Goal: Book appointment/travel/reservation

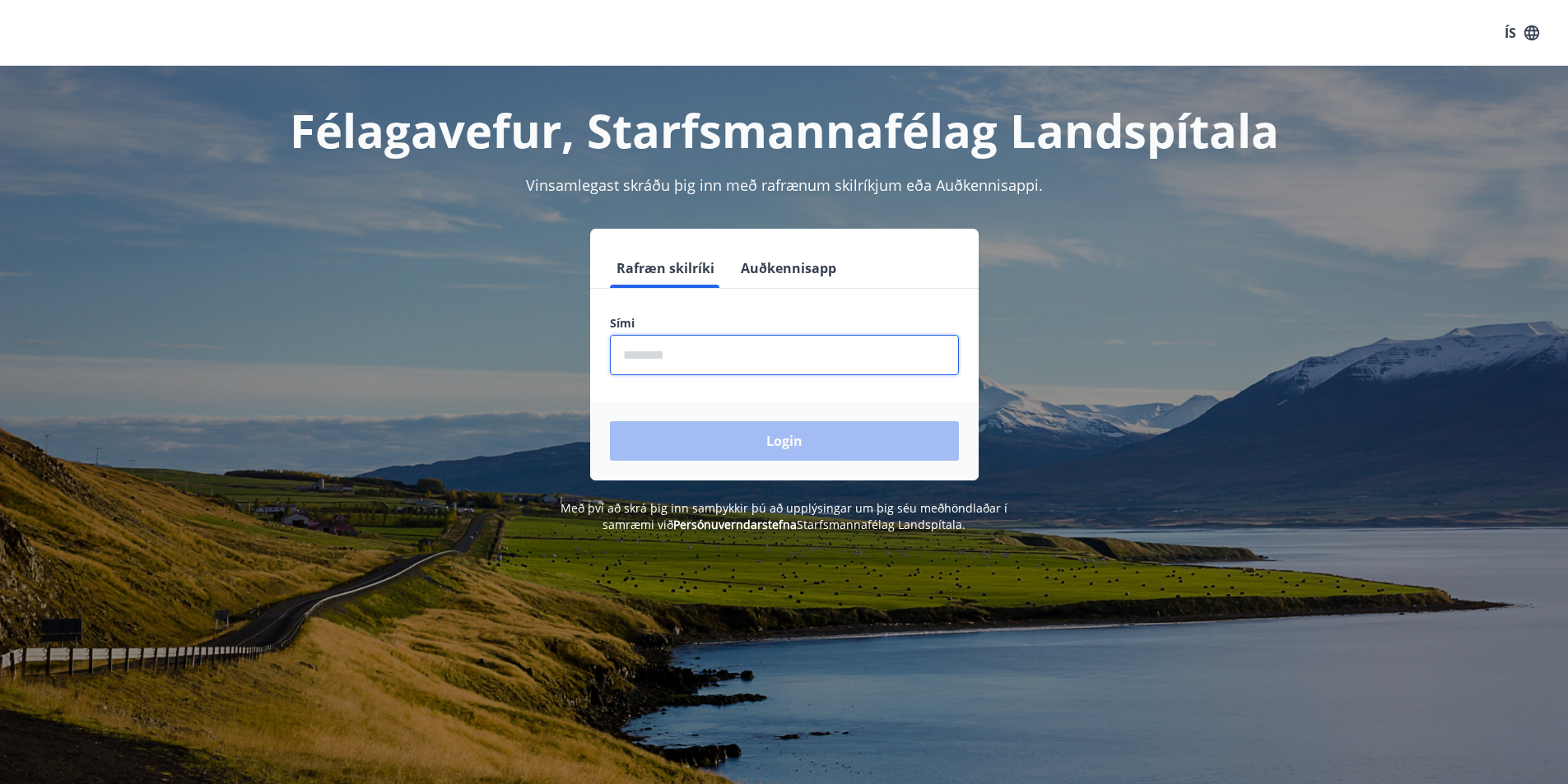
click at [701, 366] on input "phone" at bounding box center [784, 355] width 349 height 41
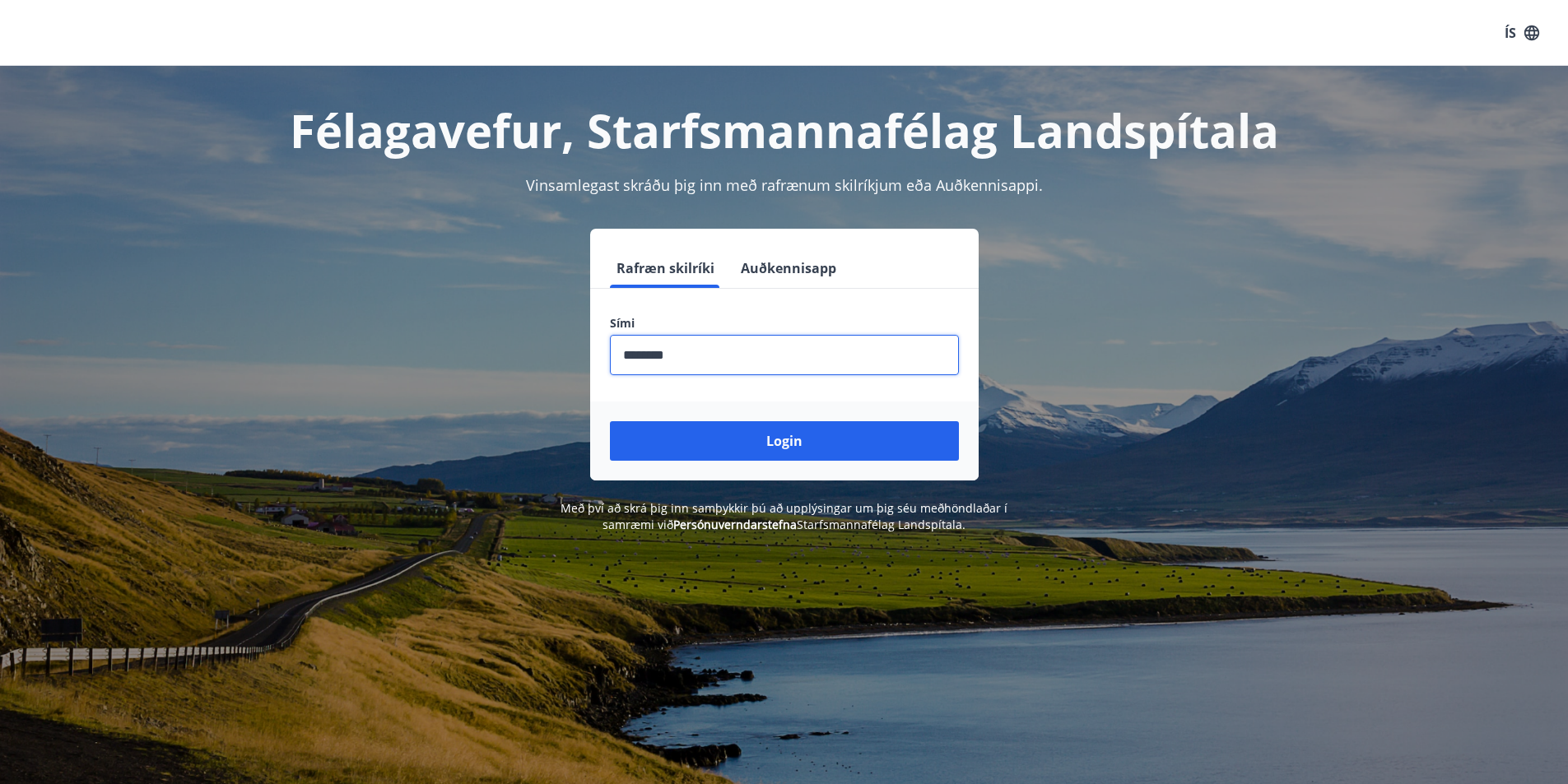
type input "********"
click at [610, 422] on button "Login" at bounding box center [784, 441] width 349 height 40
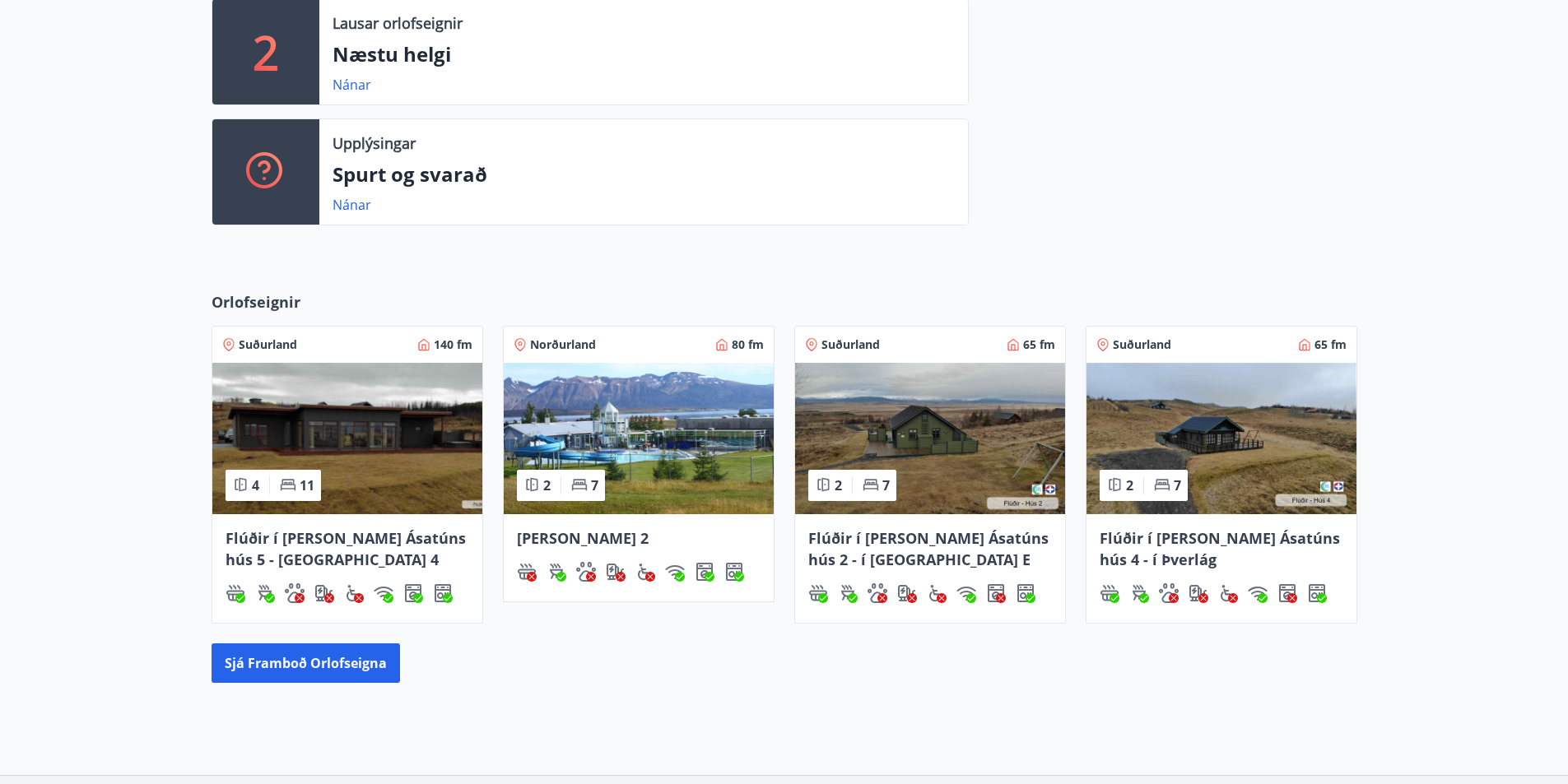
scroll to position [494, 0]
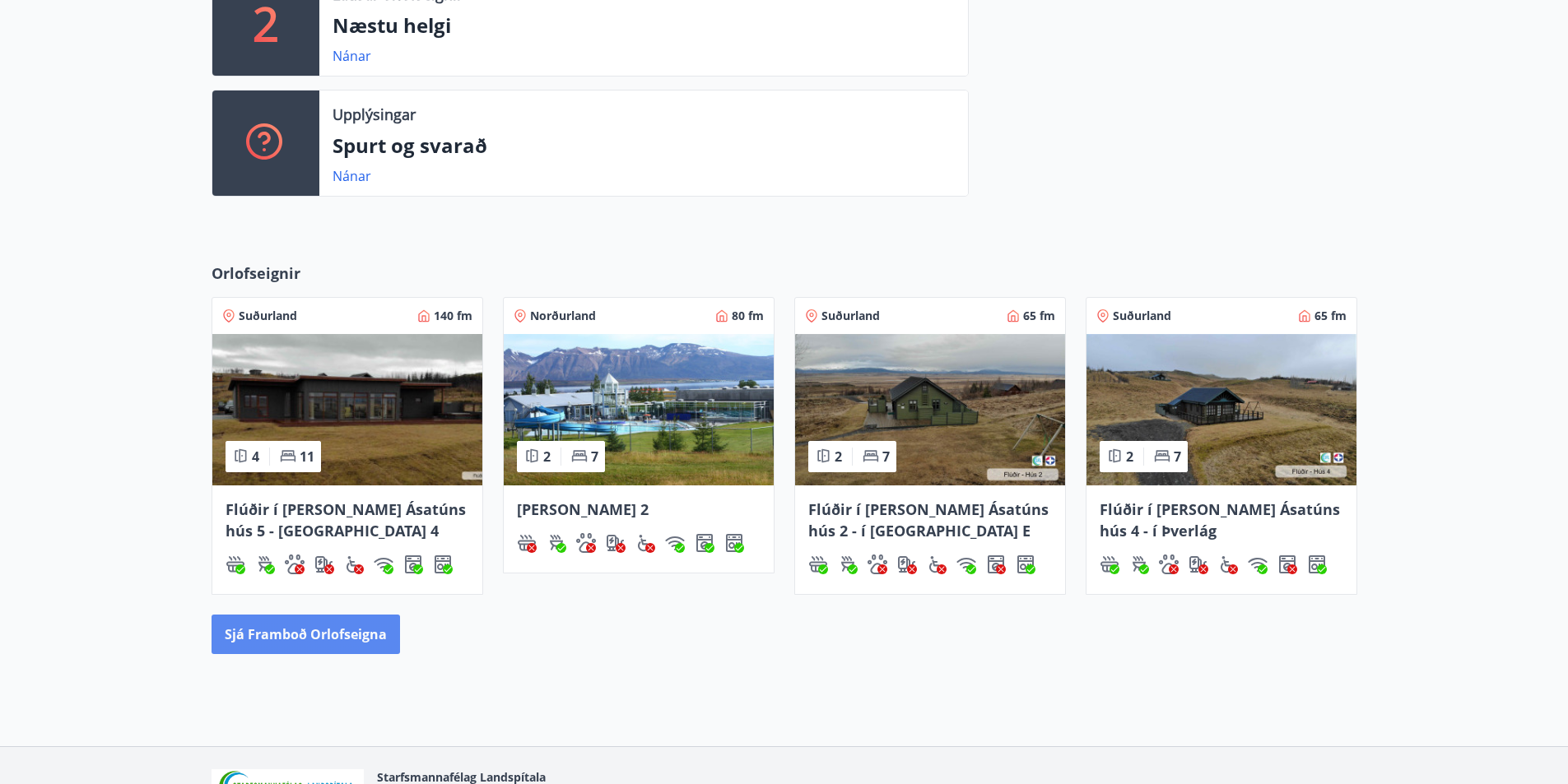
click at [305, 644] on button "Sjá framboð orlofseigna" at bounding box center [305, 634] width 188 height 40
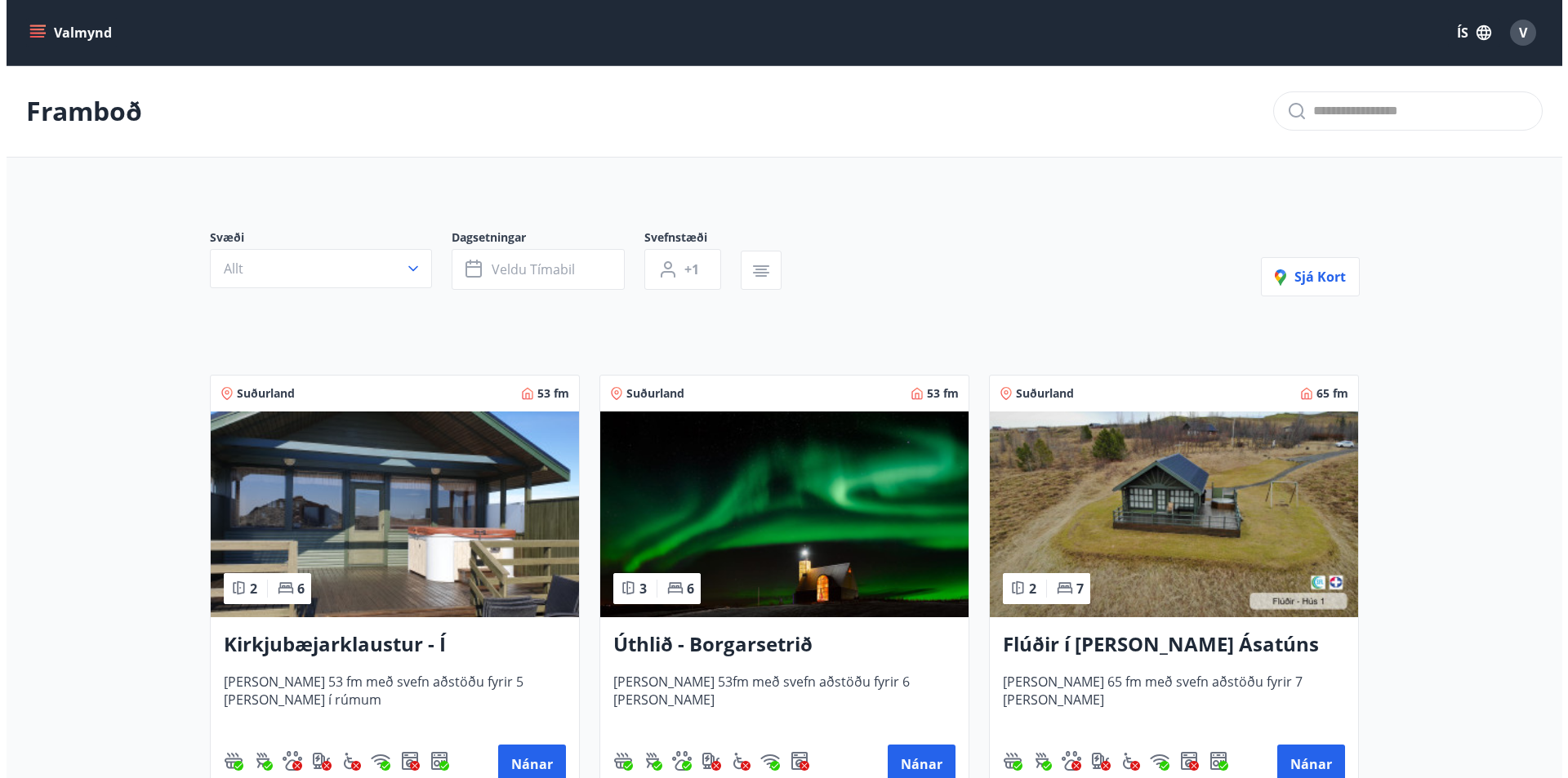
scroll to position [82, 0]
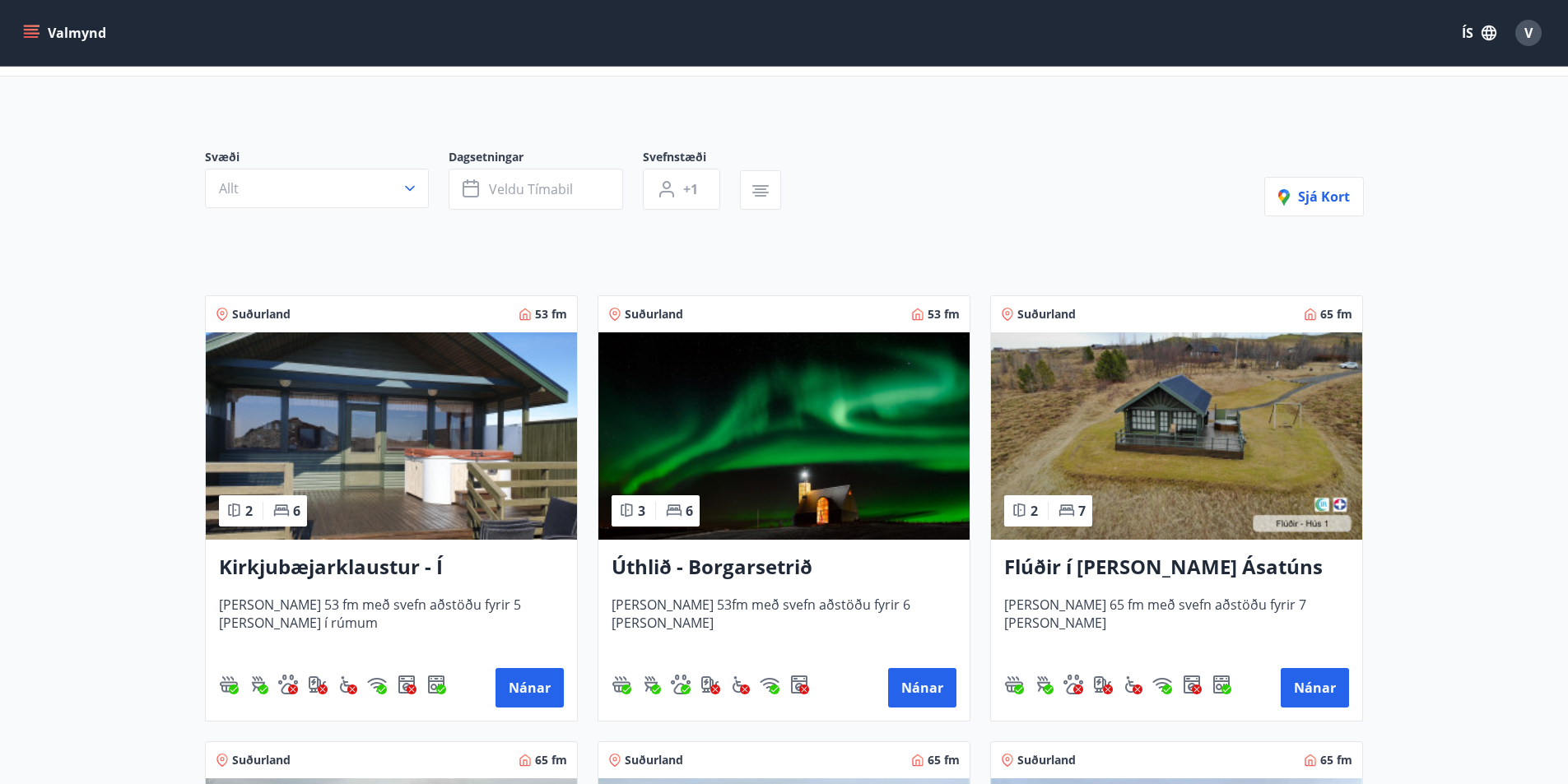
click at [390, 156] on span "Svæði" at bounding box center [327, 158] width 244 height 19
click at [387, 201] on button "Allt" at bounding box center [317, 188] width 224 height 40
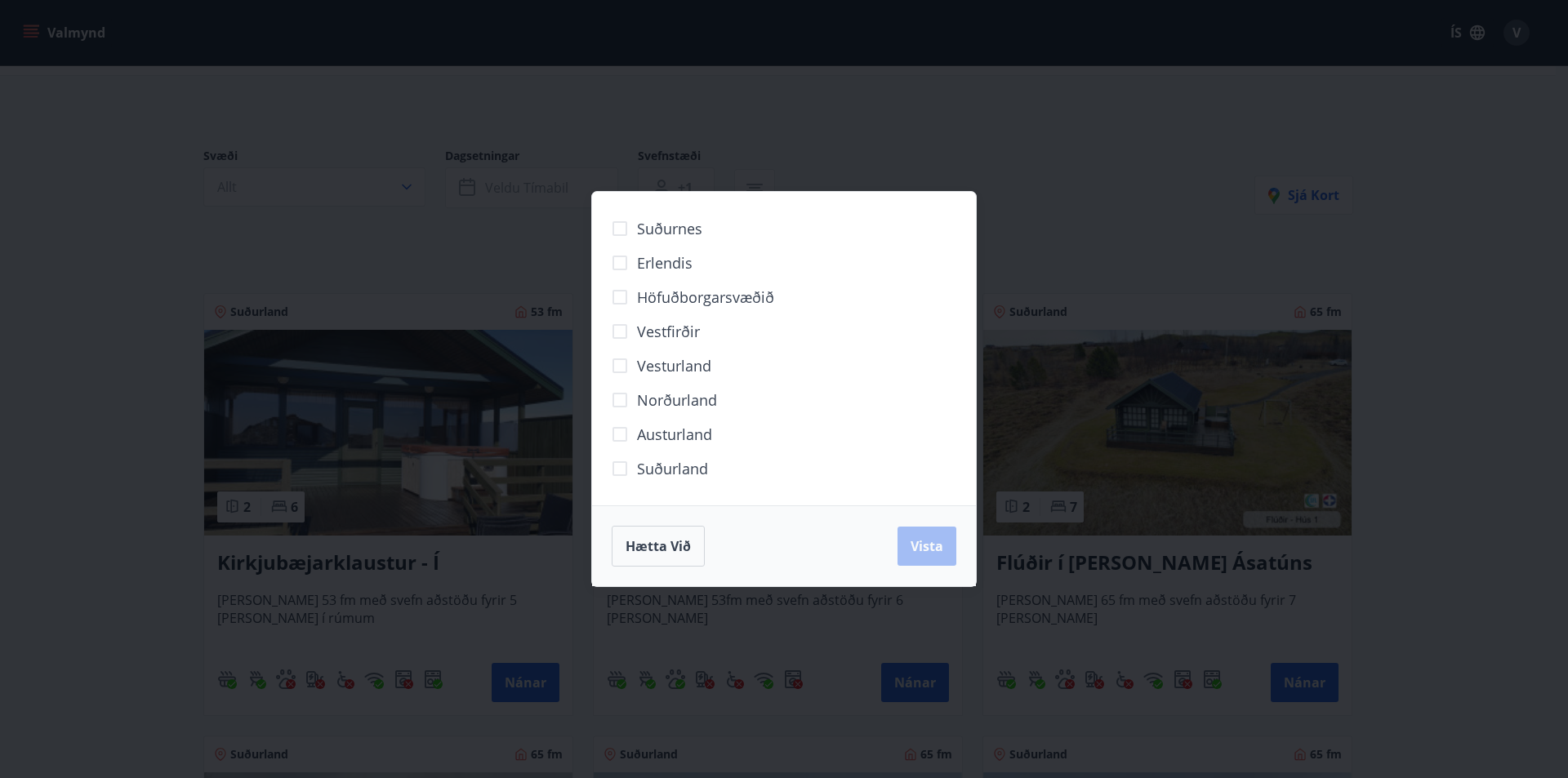
click at [662, 297] on span "Höfuðborgarsvæðið" at bounding box center [705, 297] width 137 height 21
click at [923, 569] on div "Hætta við Vista" at bounding box center [784, 546] width 384 height 81
click at [923, 527] on button "Vista" at bounding box center [927, 546] width 59 height 39
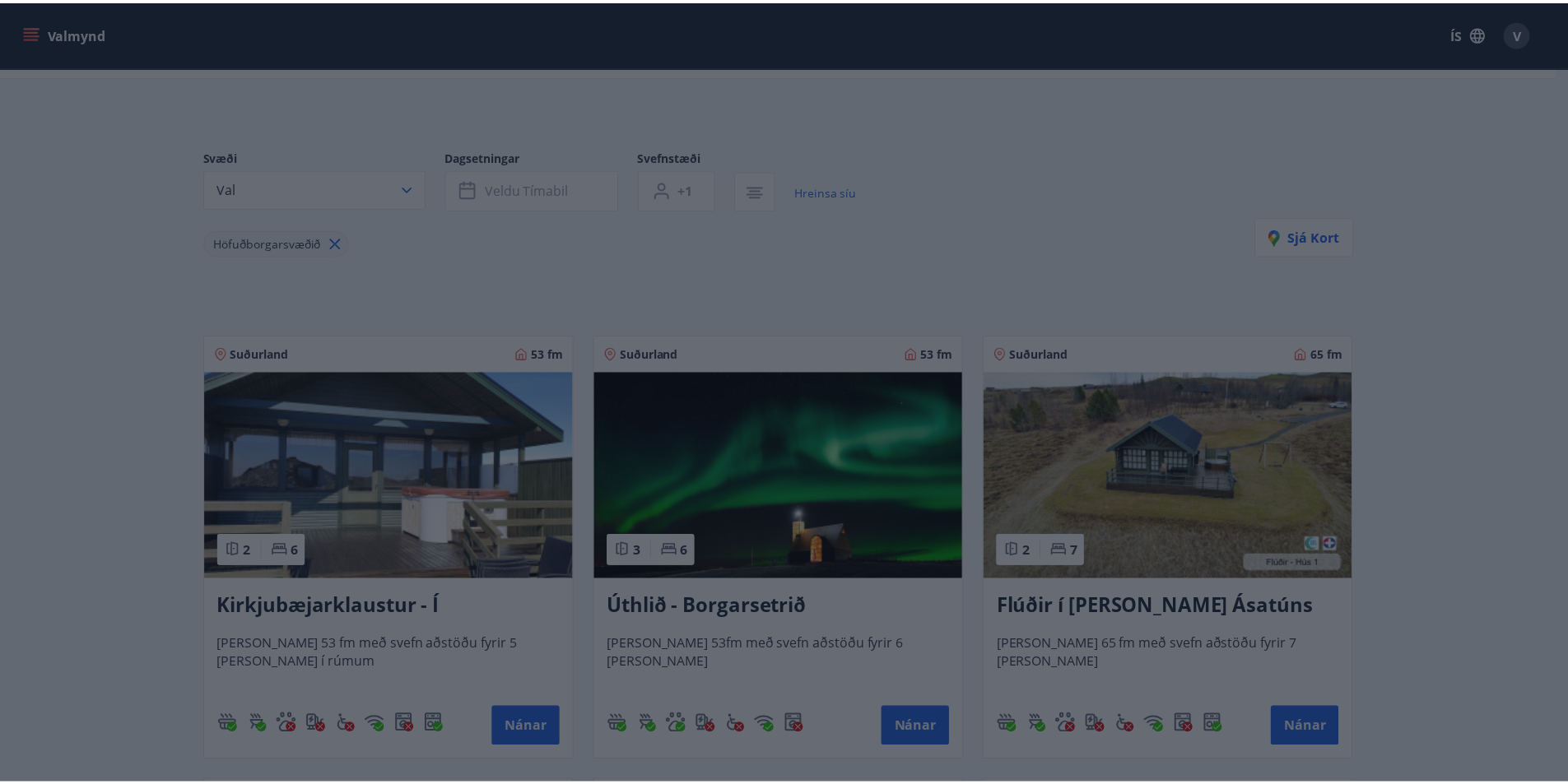
scroll to position [3, 0]
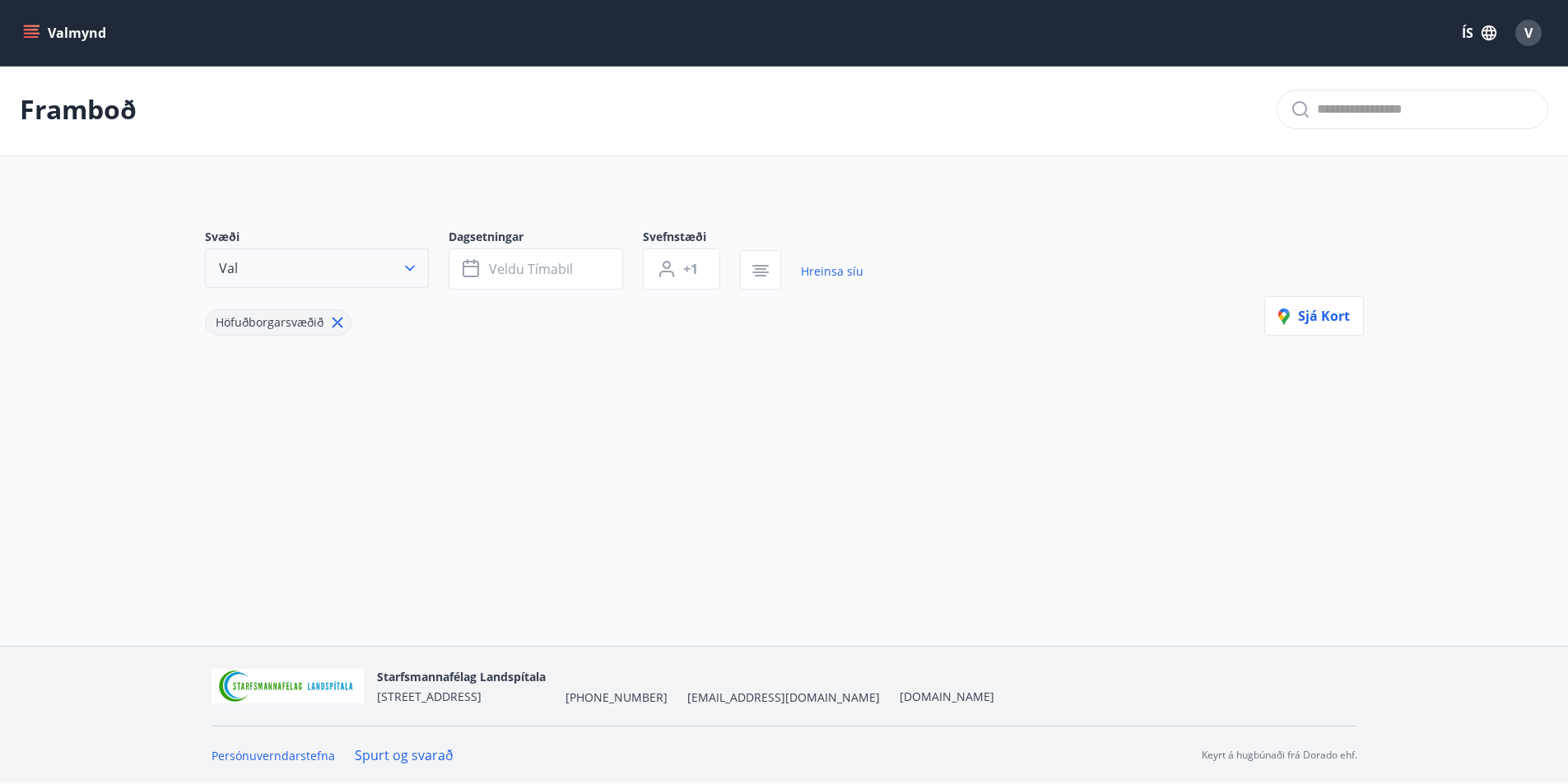
click at [396, 272] on button "Val" at bounding box center [317, 268] width 224 height 40
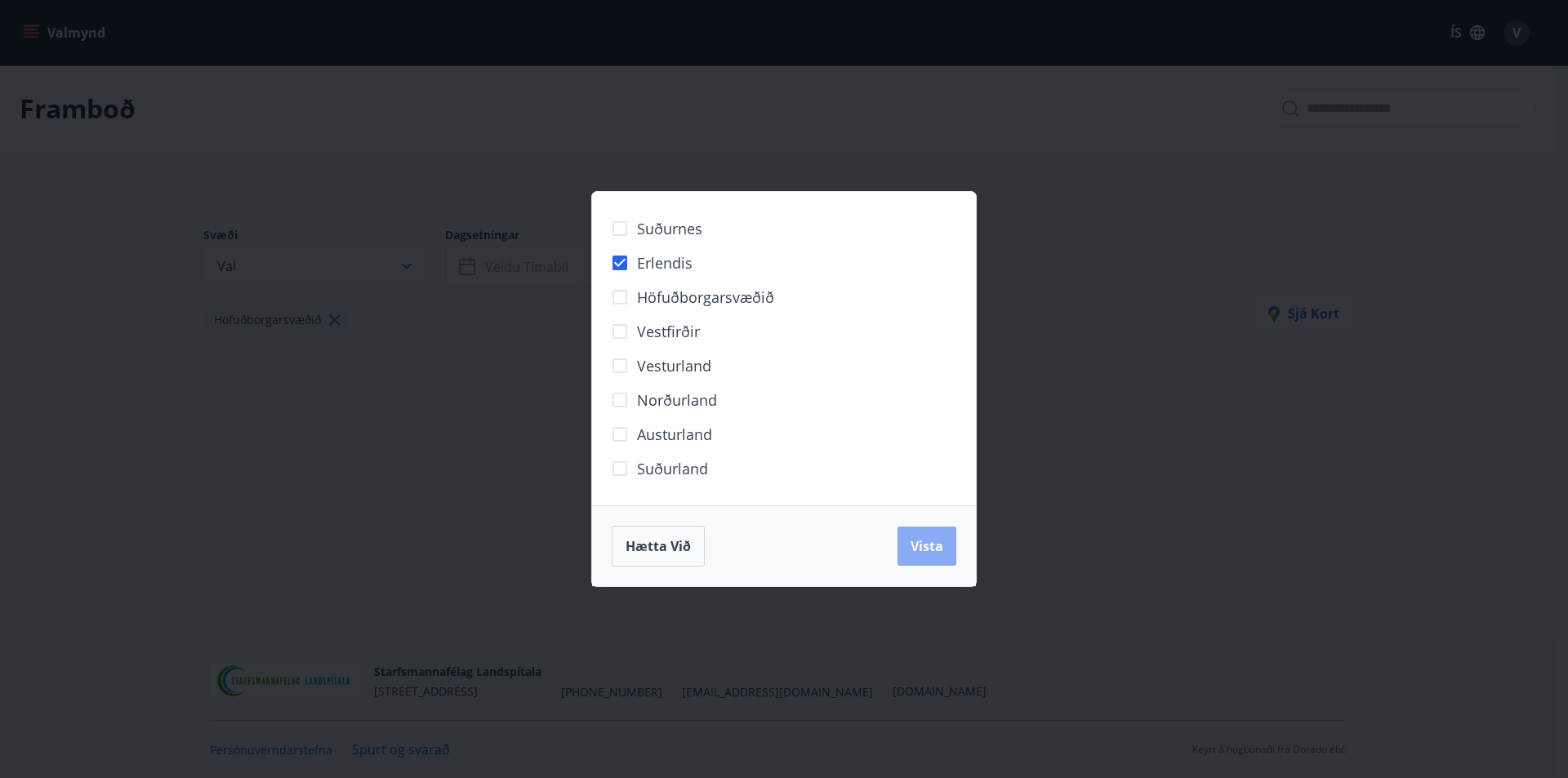
click at [936, 548] on span "Vista" at bounding box center [927, 546] width 32 height 18
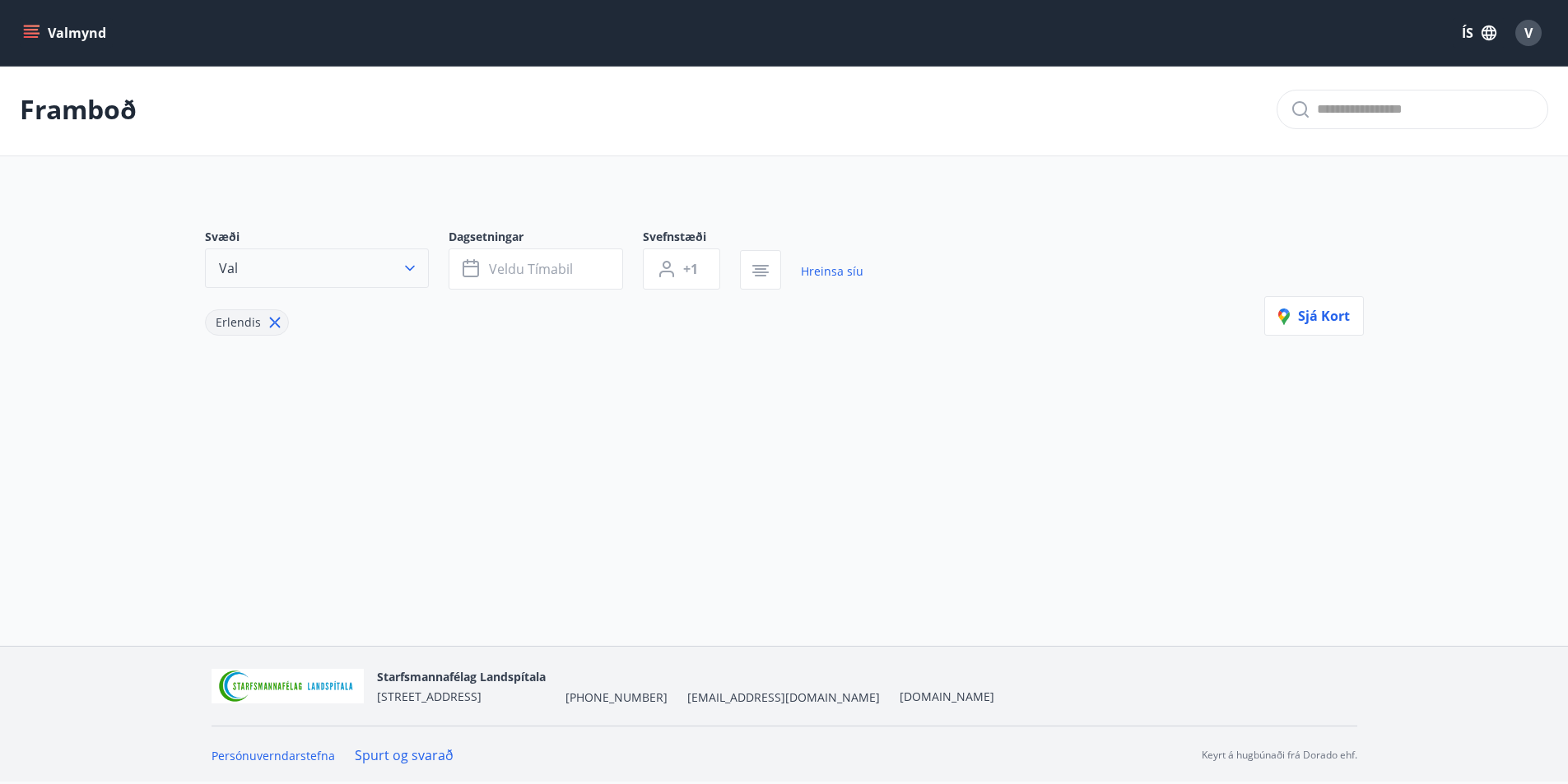
click at [415, 259] on button "Val" at bounding box center [317, 268] width 224 height 40
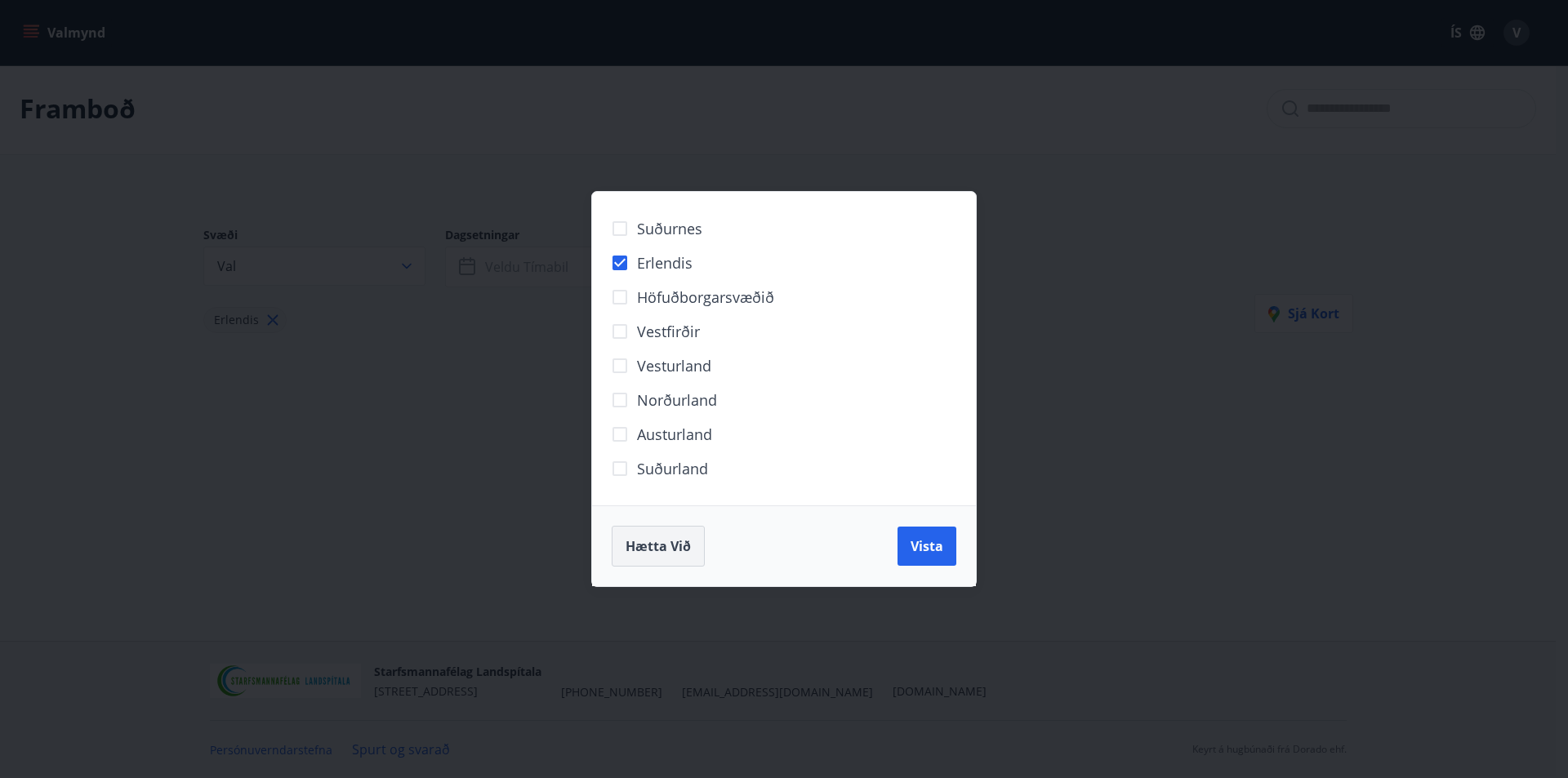
click at [673, 557] on button "Hætta við" at bounding box center [658, 546] width 93 height 41
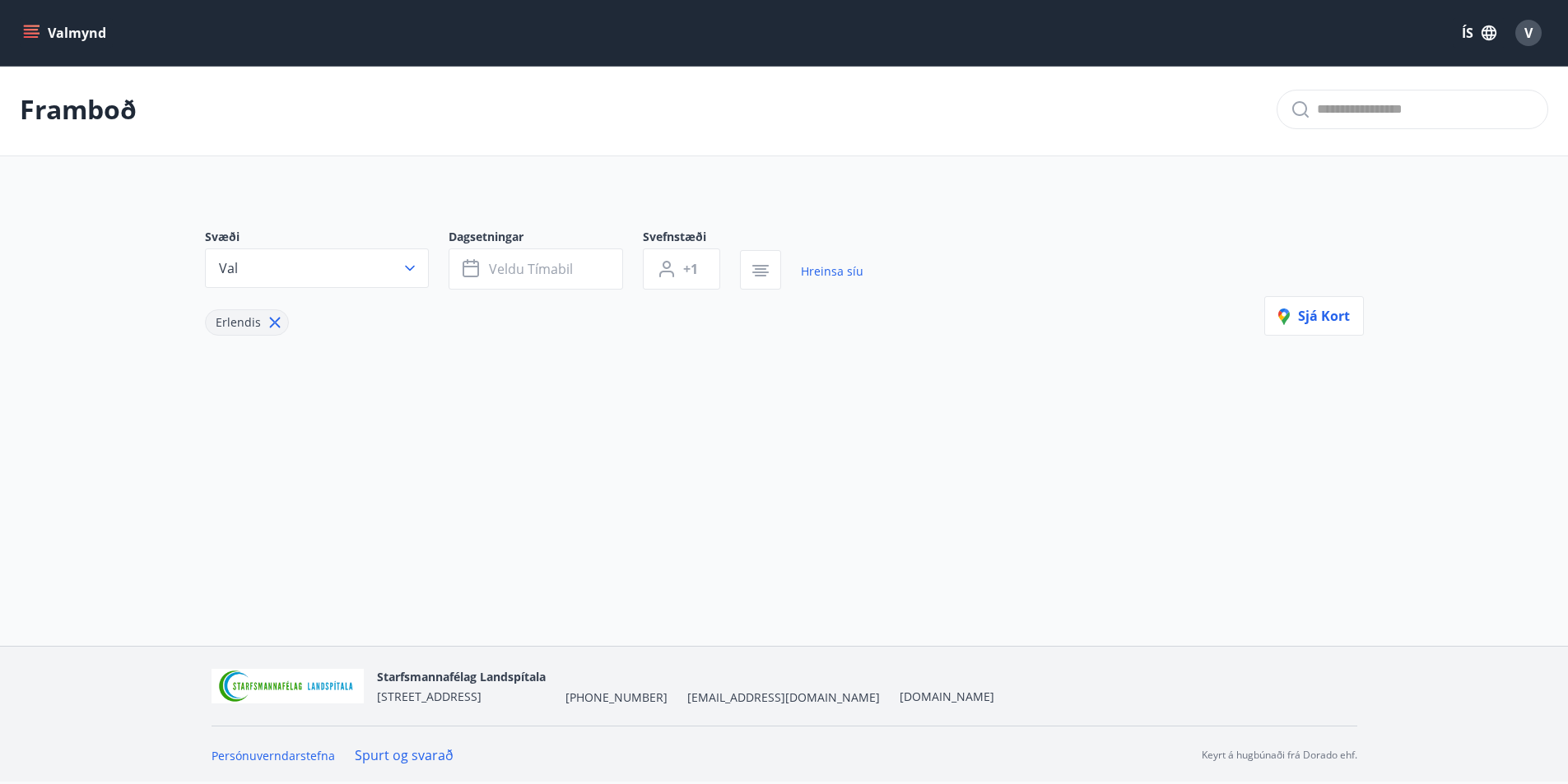
click at [260, 325] on span "Erlendis" at bounding box center [239, 323] width 65 height 18
click at [269, 330] on icon at bounding box center [275, 323] width 18 height 18
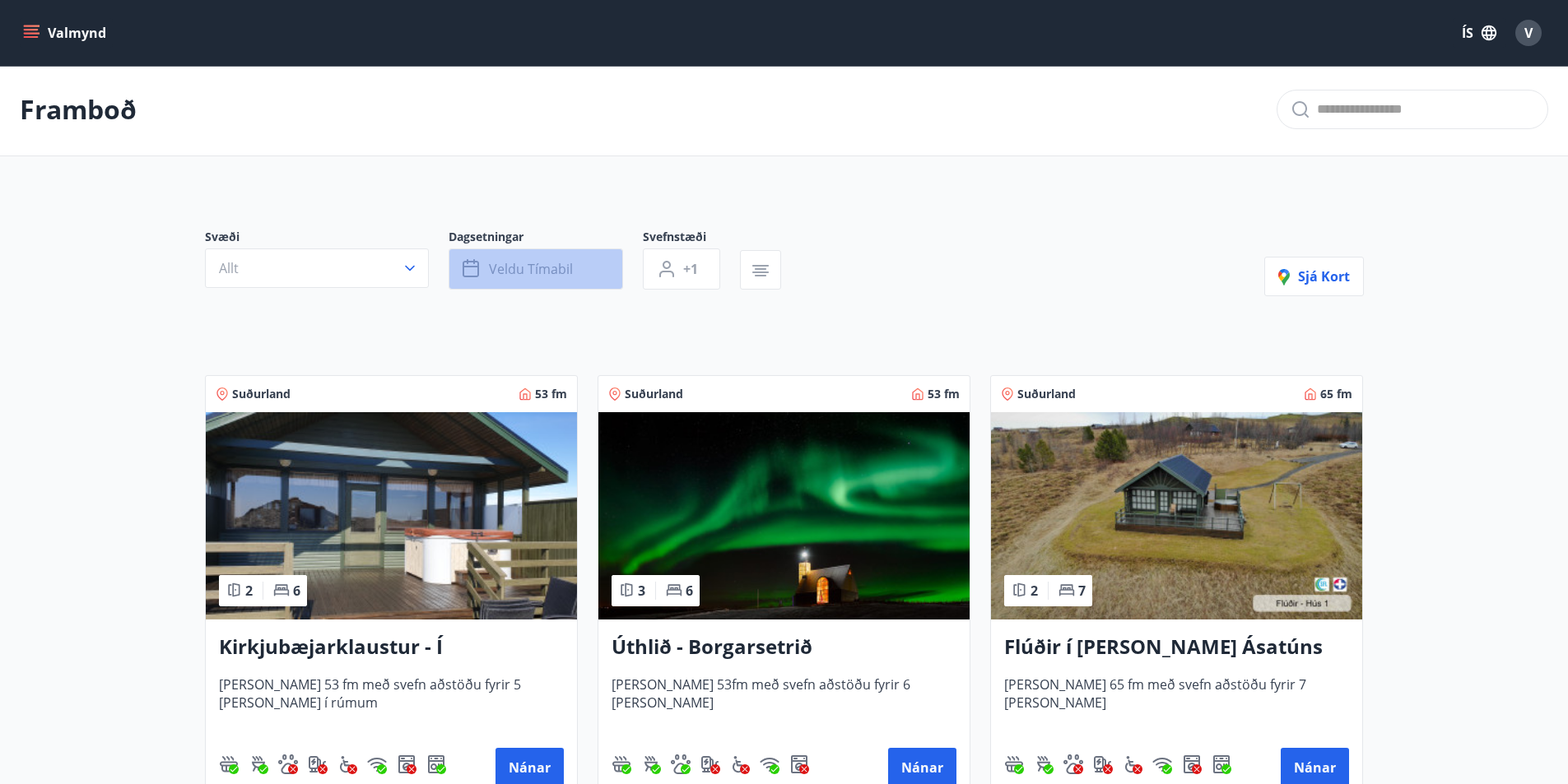
click at [507, 255] on button "Veldu tímabil" at bounding box center [535, 269] width 174 height 42
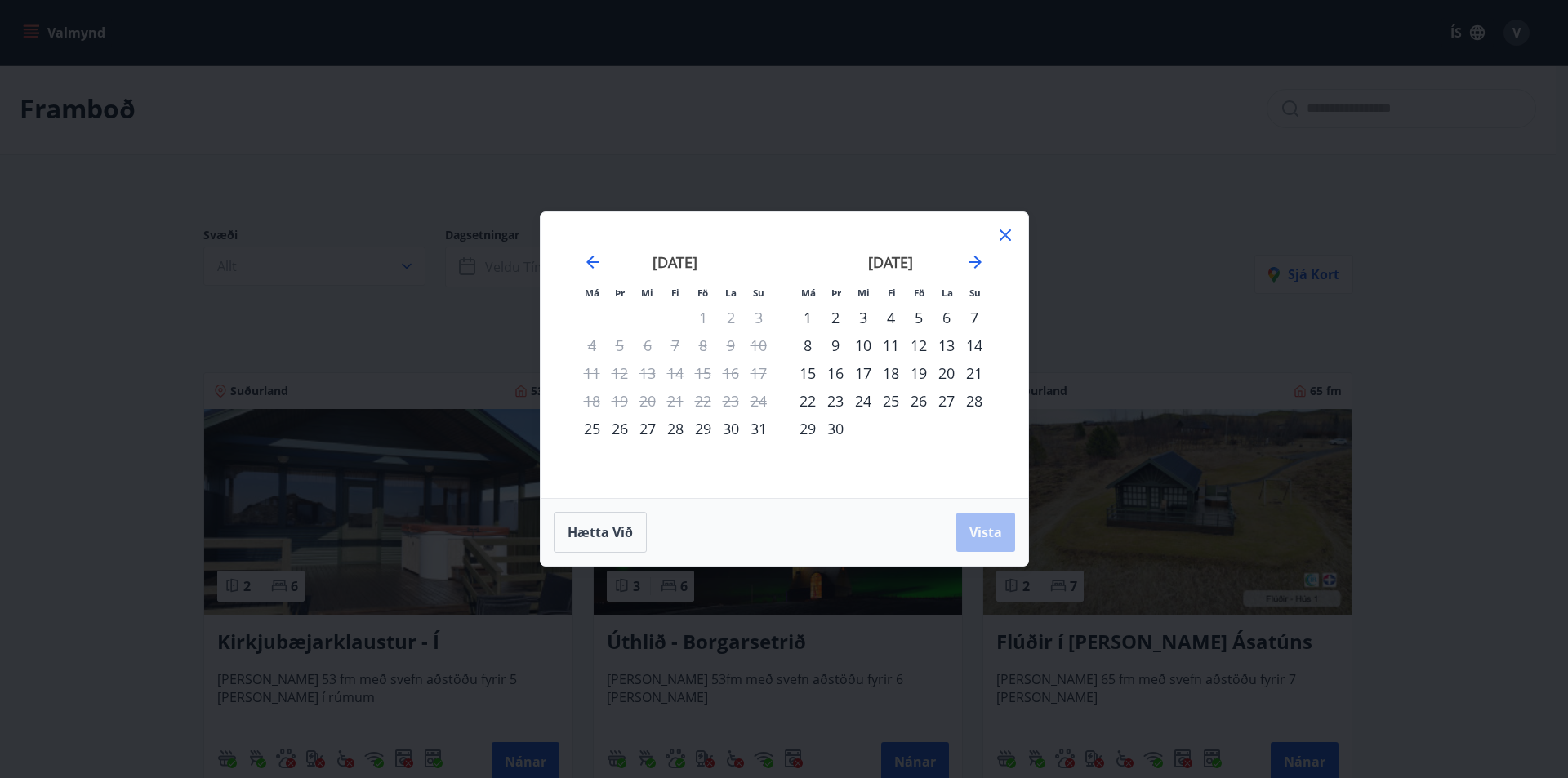
click at [809, 311] on div "1" at bounding box center [808, 318] width 28 height 28
click at [989, 526] on span "Vista" at bounding box center [985, 532] width 32 height 18
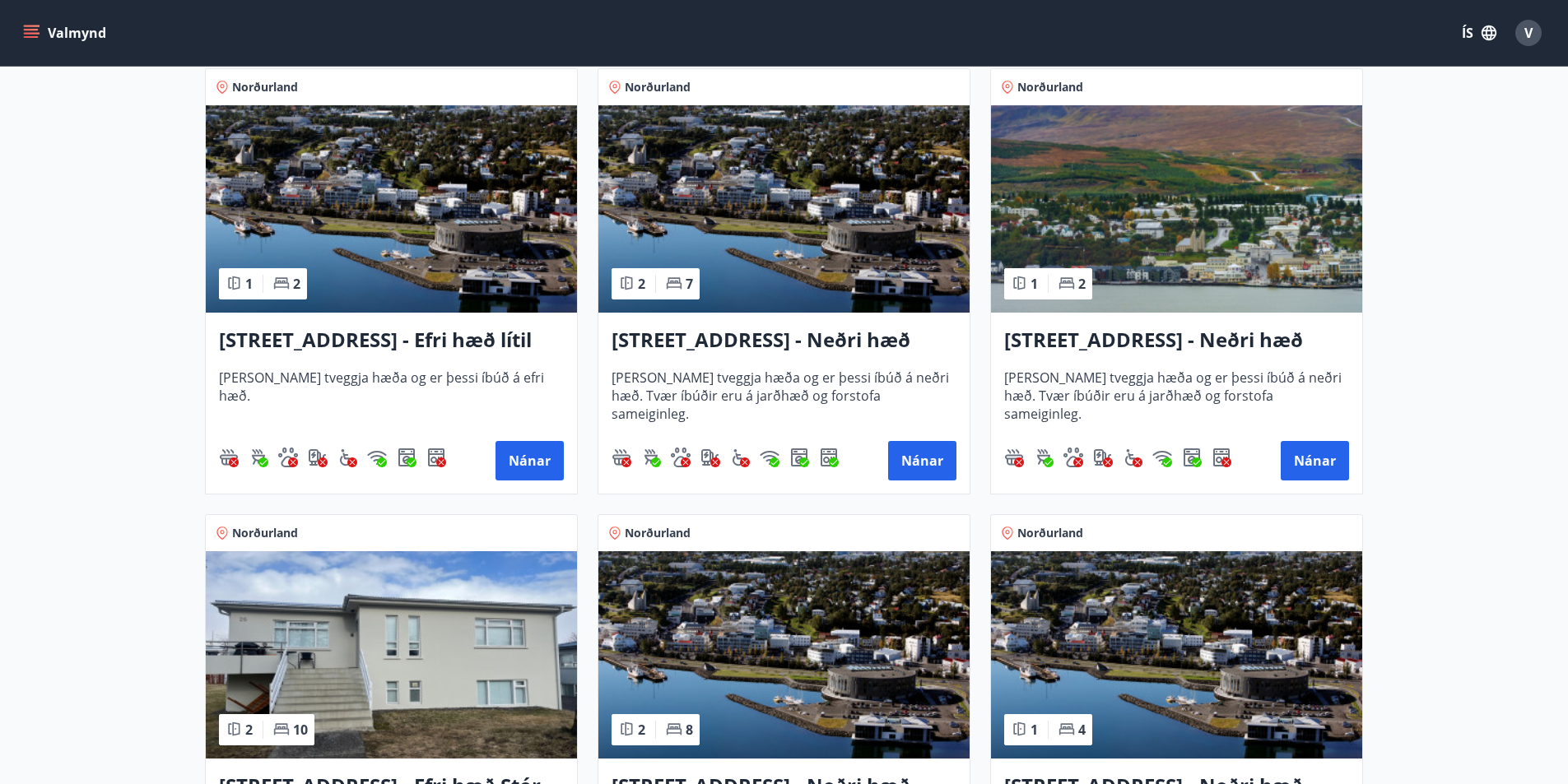
scroll to position [1648, 0]
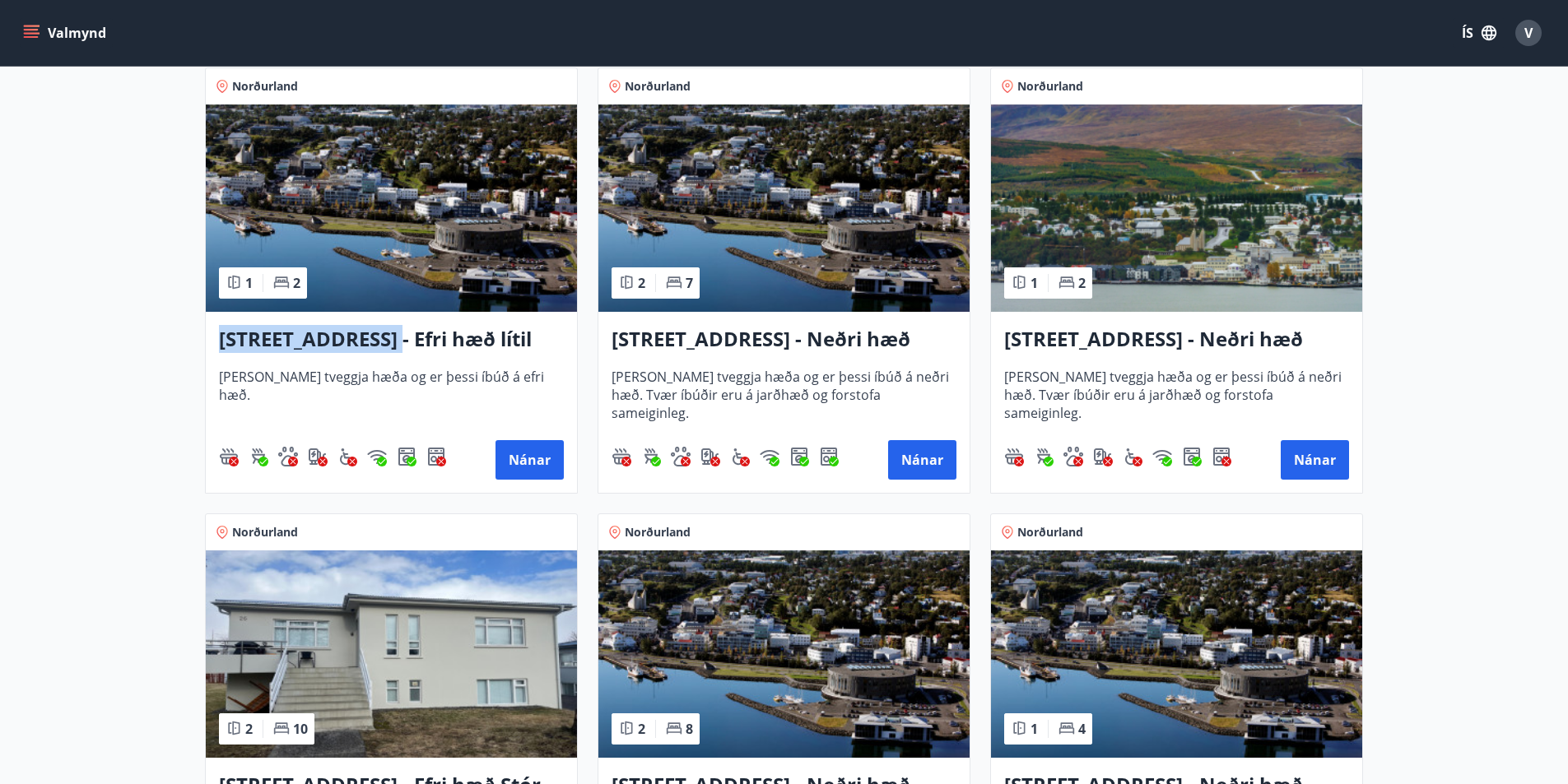
drag, startPoint x: 216, startPoint y: 337, endPoint x: 383, endPoint y: 347, distance: 167.3
click at [383, 347] on div "[STREET_ADDRESS] - Efri hæð lítil íbúð 2 [PERSON_NAME] tveggja hæða og er þessi…" at bounding box center [392, 402] width 371 height 181
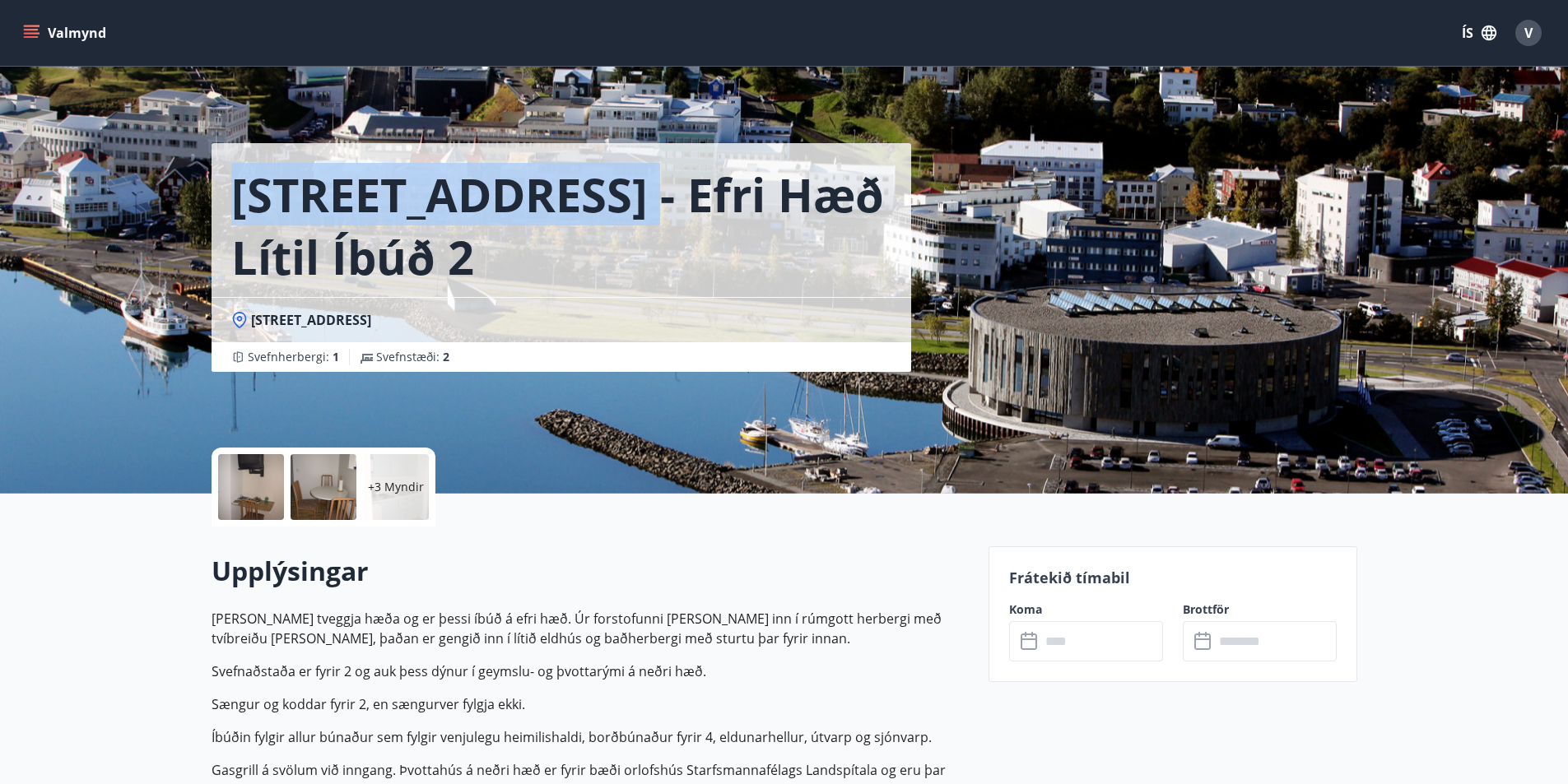
drag, startPoint x: 298, startPoint y: 202, endPoint x: 620, endPoint y: 220, distance: 322.5
click at [620, 220] on h1 "[STREET_ADDRESS] - Efri hæð lítil íbúð 2" at bounding box center [562, 225] width 661 height 126
copy h1 "Hrafnagilsstræti"
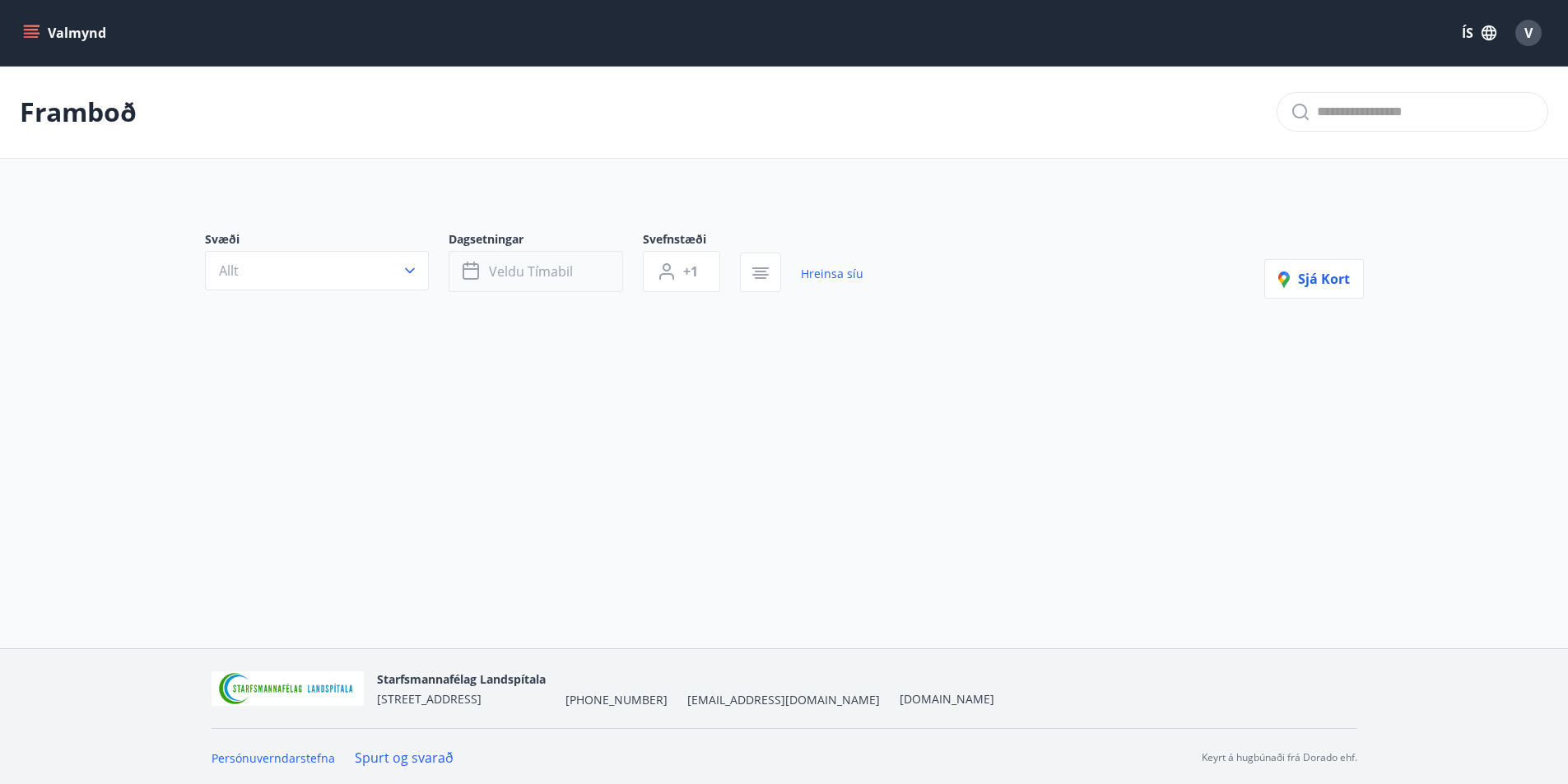
click at [593, 263] on button "Veldu tímabil" at bounding box center [535, 271] width 174 height 42
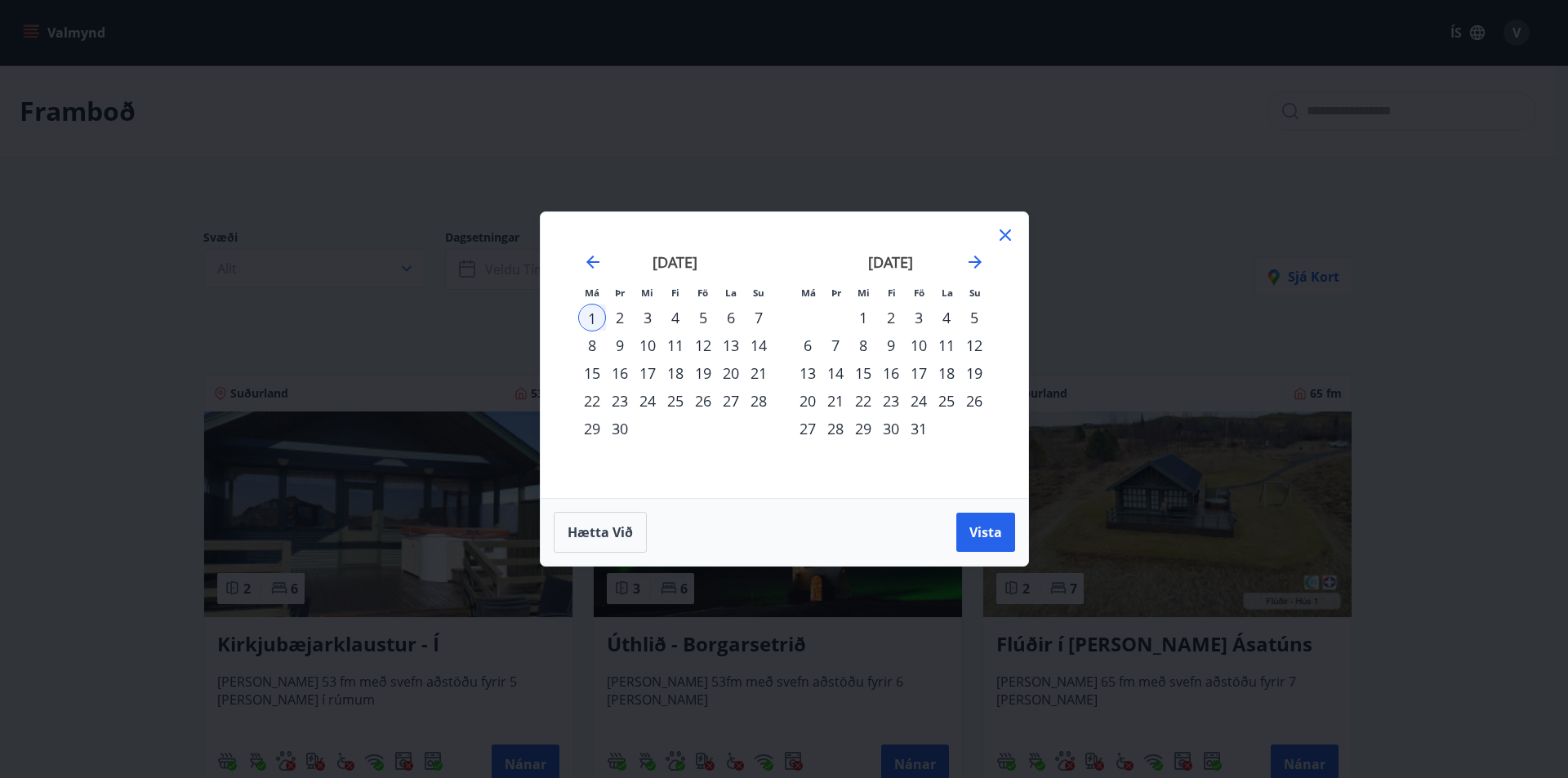
click at [598, 310] on div "1" at bounding box center [592, 318] width 28 height 28
click at [989, 510] on div "Hætta við Vista" at bounding box center [784, 532] width 488 height 68
click at [984, 526] on span "Vista" at bounding box center [985, 532] width 32 height 18
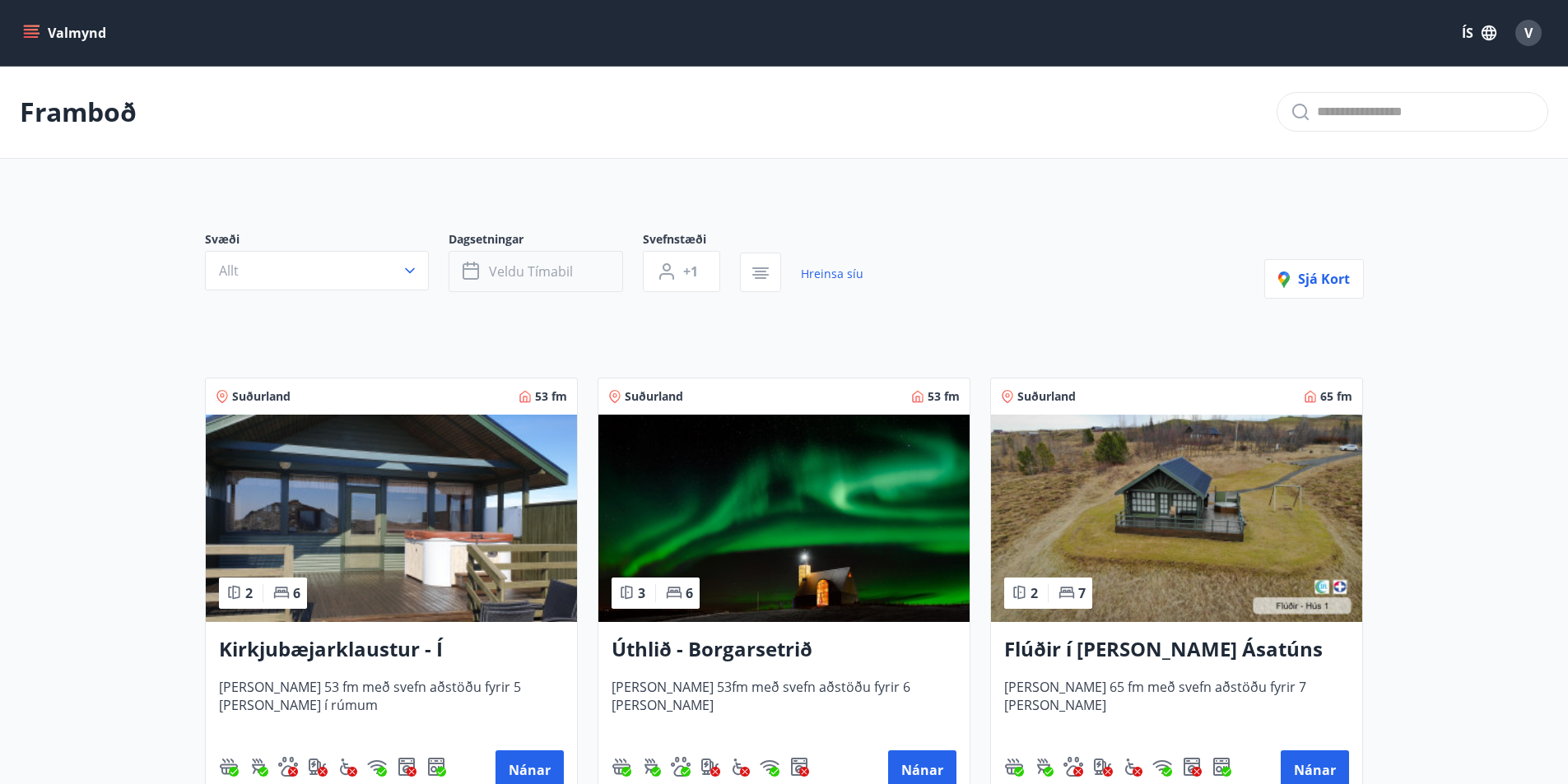
click at [555, 263] on span "Veldu tímabil" at bounding box center [531, 271] width 84 height 18
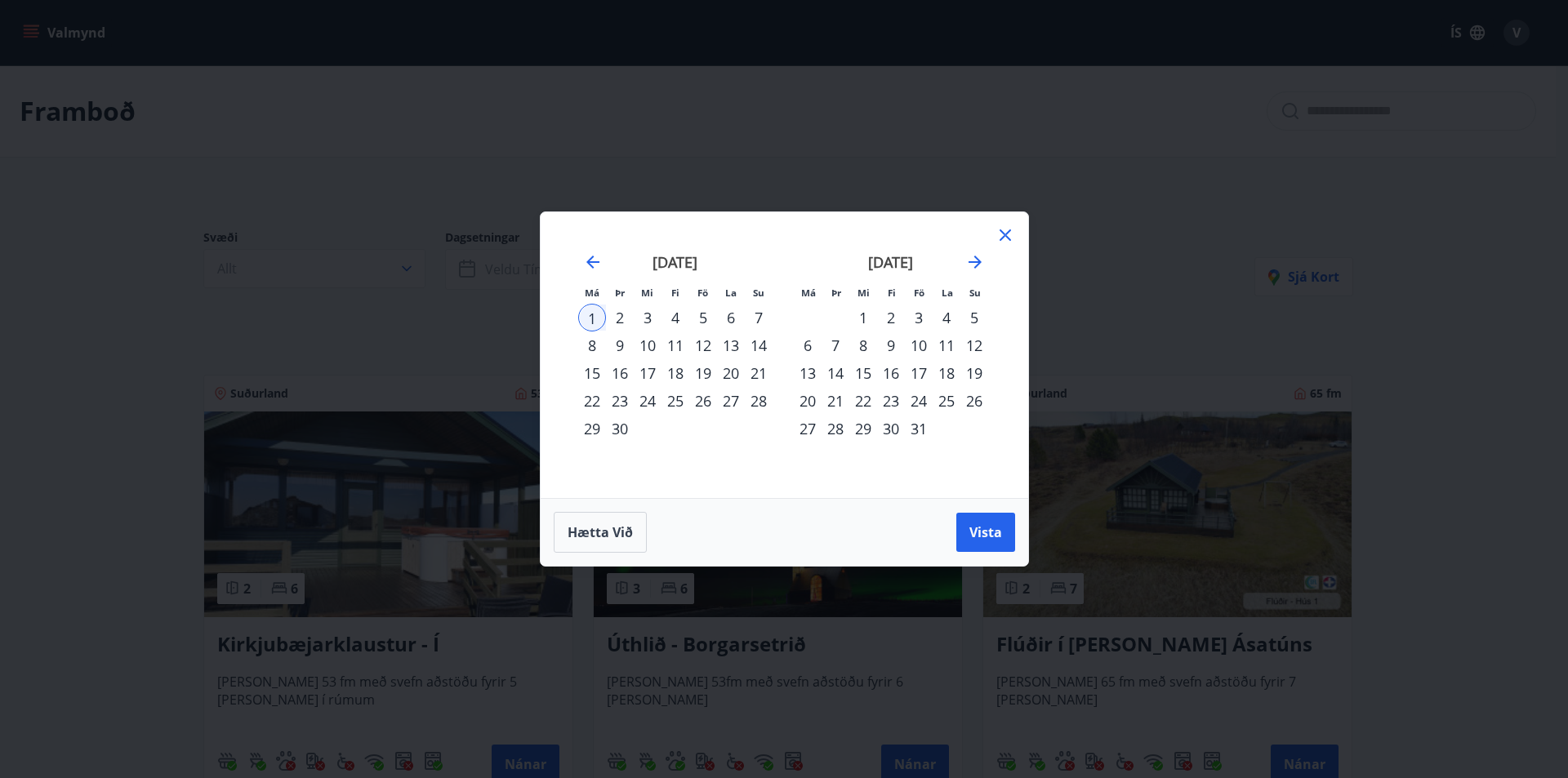
click at [594, 309] on div "1" at bounding box center [592, 318] width 28 height 28
click at [614, 323] on div "2" at bounding box center [620, 318] width 28 height 28
click at [988, 523] on button "Vista" at bounding box center [985, 532] width 59 height 39
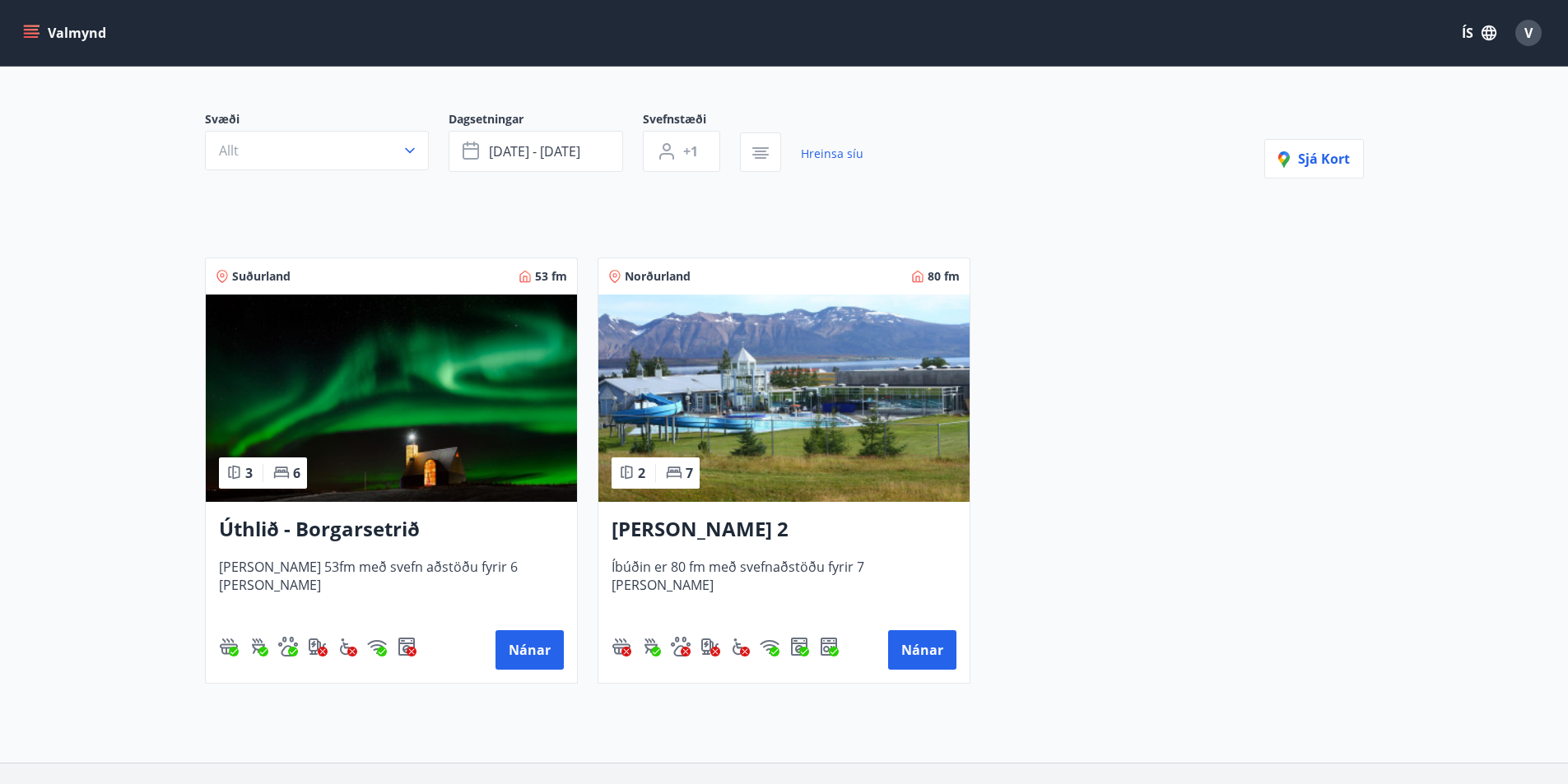
scroll to position [164, 0]
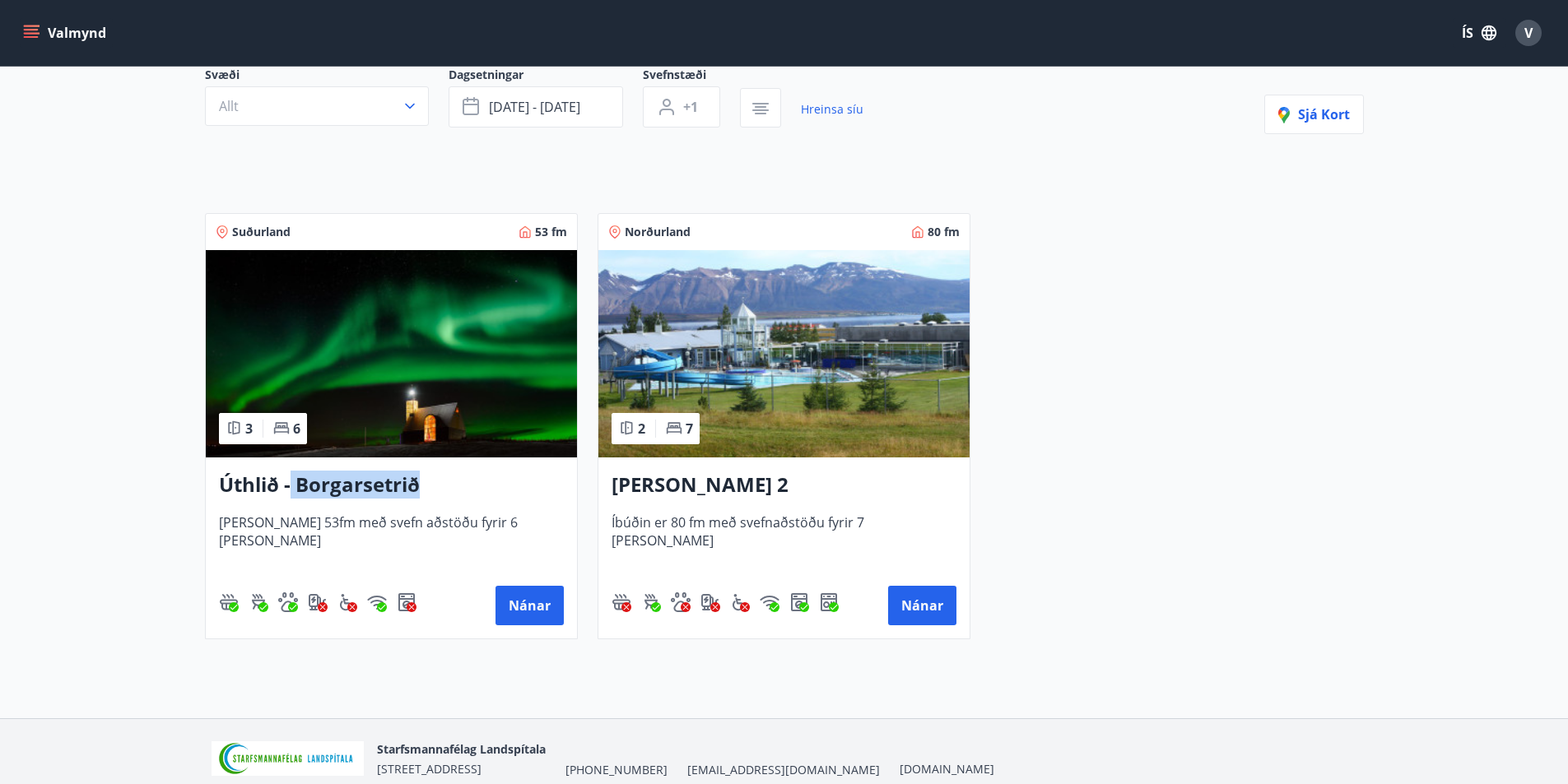
drag, startPoint x: 293, startPoint y: 484, endPoint x: 416, endPoint y: 487, distance: 123.0
click at [416, 487] on h3 "Úthlið - Borgarsetrið" at bounding box center [392, 485] width 345 height 30
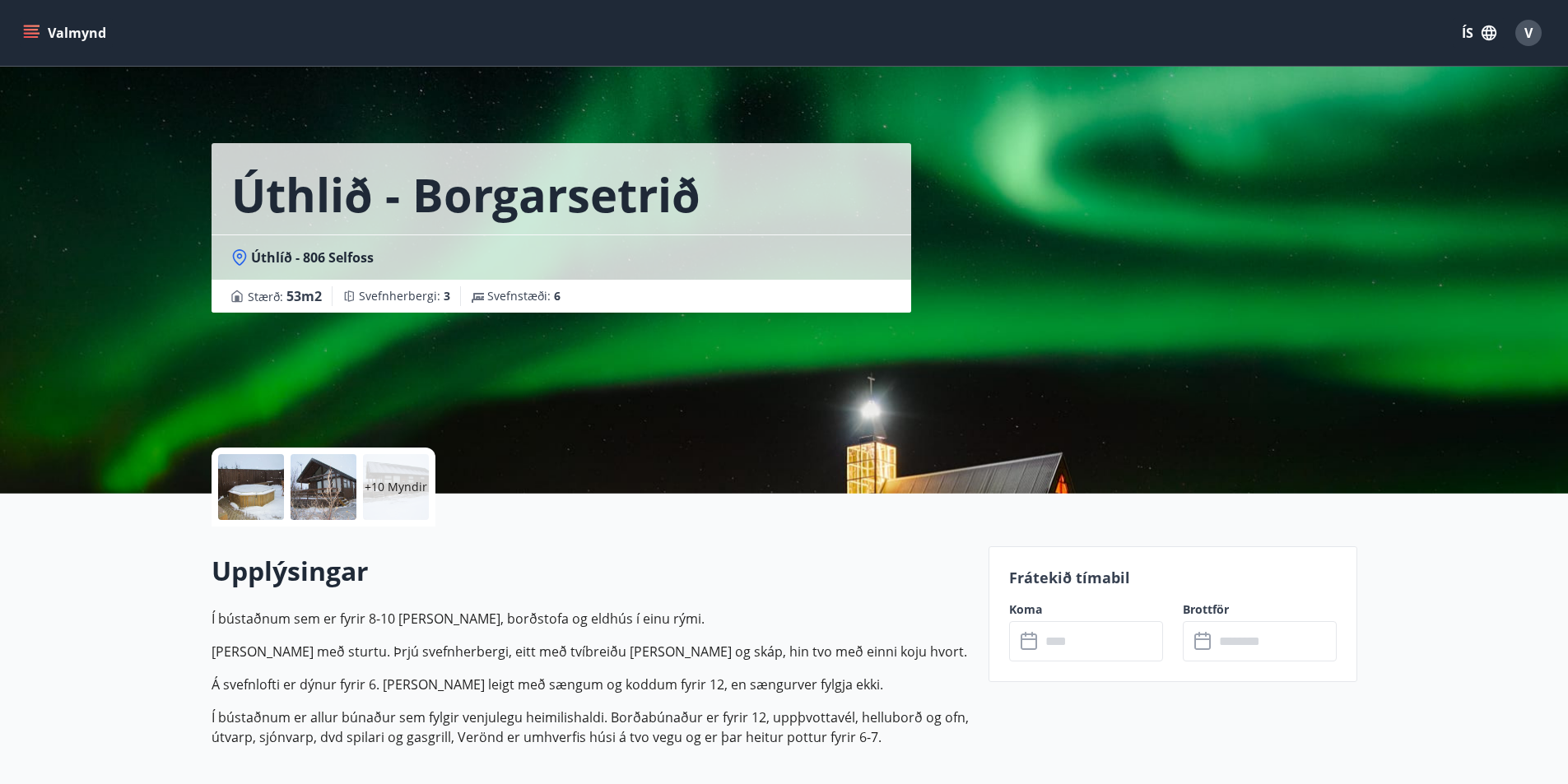
click at [535, 189] on h1 "Úthlið - Borgarsetrið" at bounding box center [466, 194] width 470 height 63
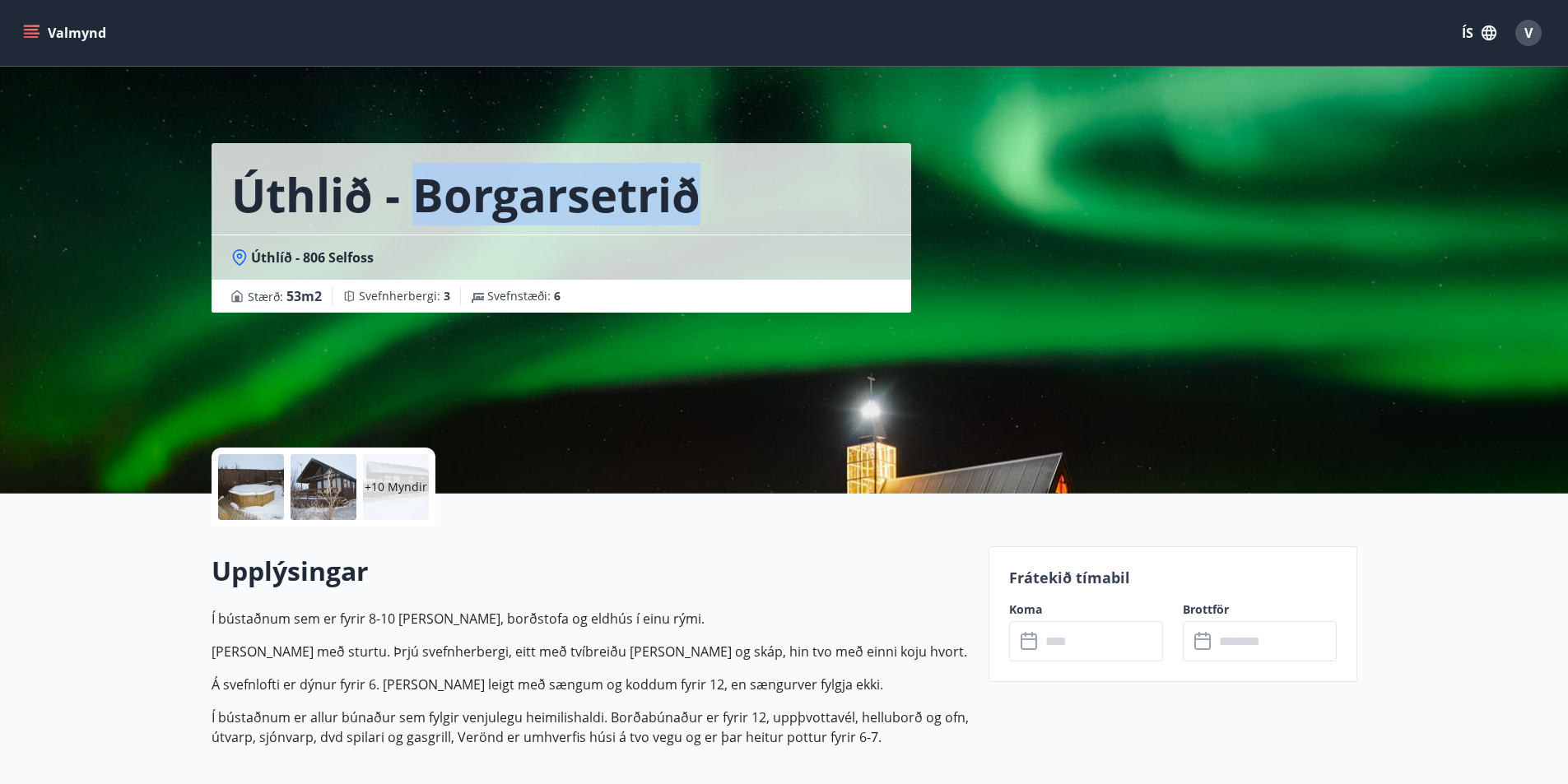
click at [535, 189] on h1 "Úthlið - Borgarsetrið" at bounding box center [466, 194] width 470 height 63
copy h1 "Borgarsetrið"
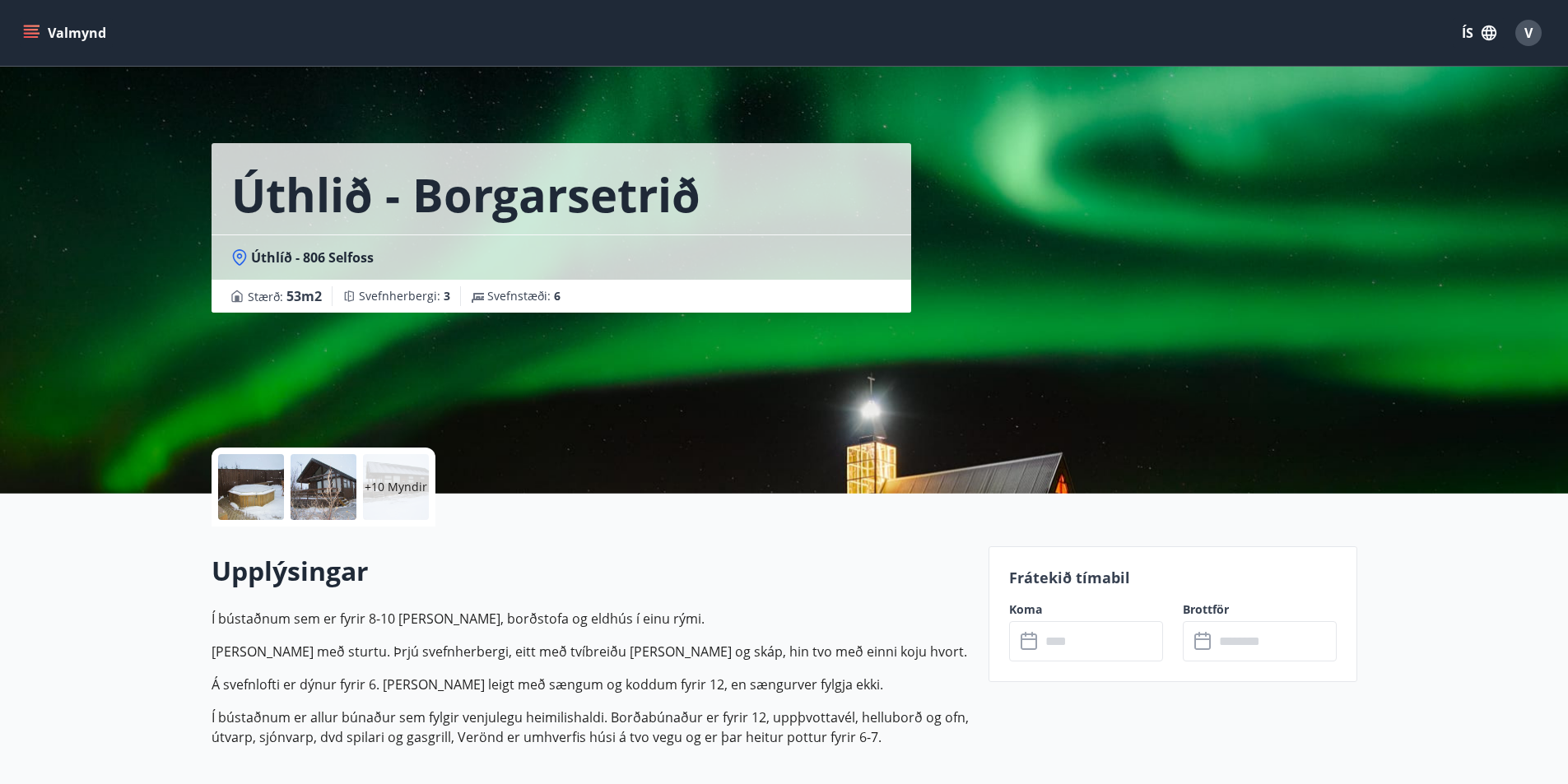
click at [232, 496] on div at bounding box center [251, 487] width 65 height 65
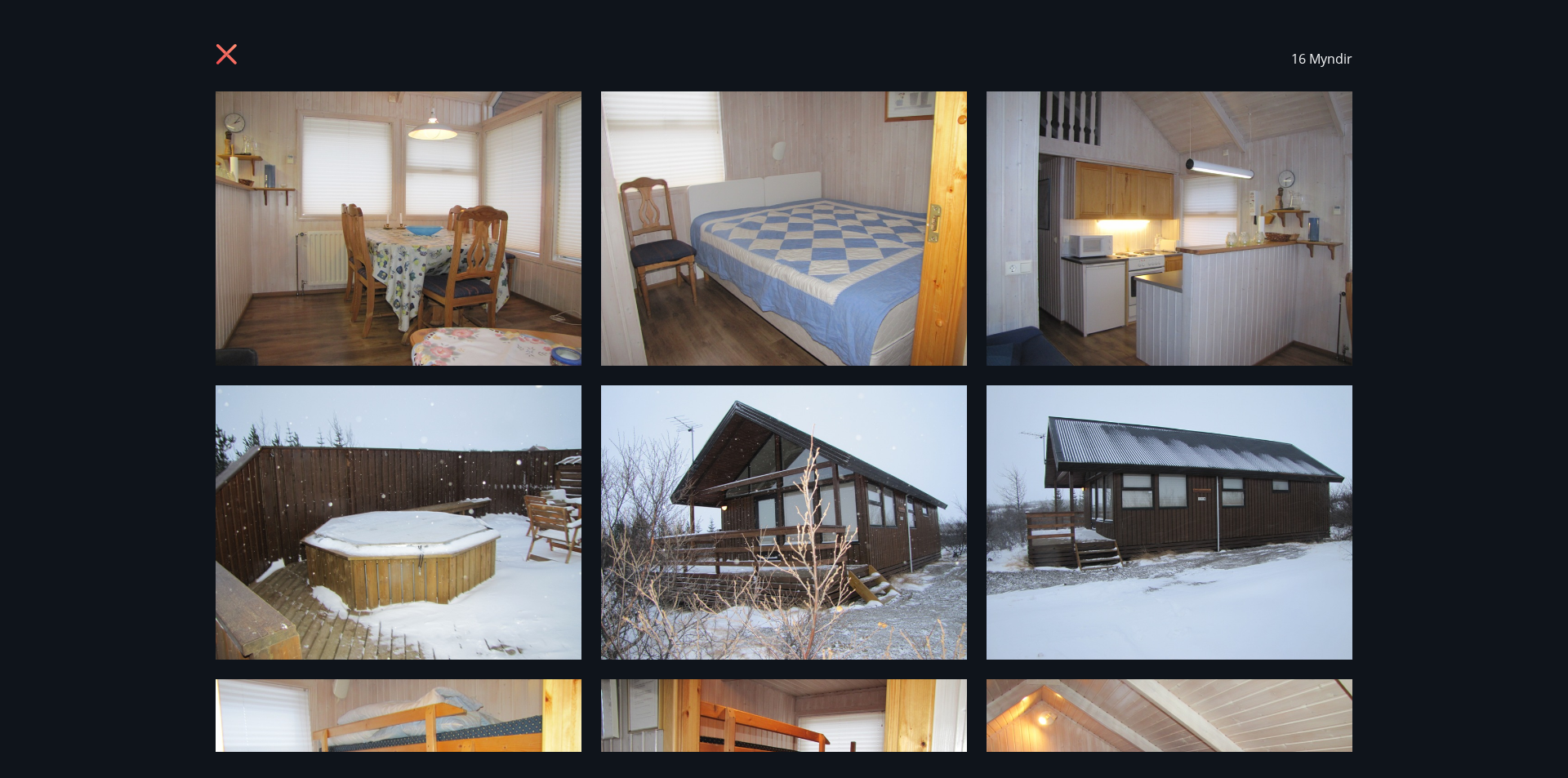
click at [222, 54] on icon at bounding box center [229, 56] width 26 height 26
